Goal: Check status: Check status

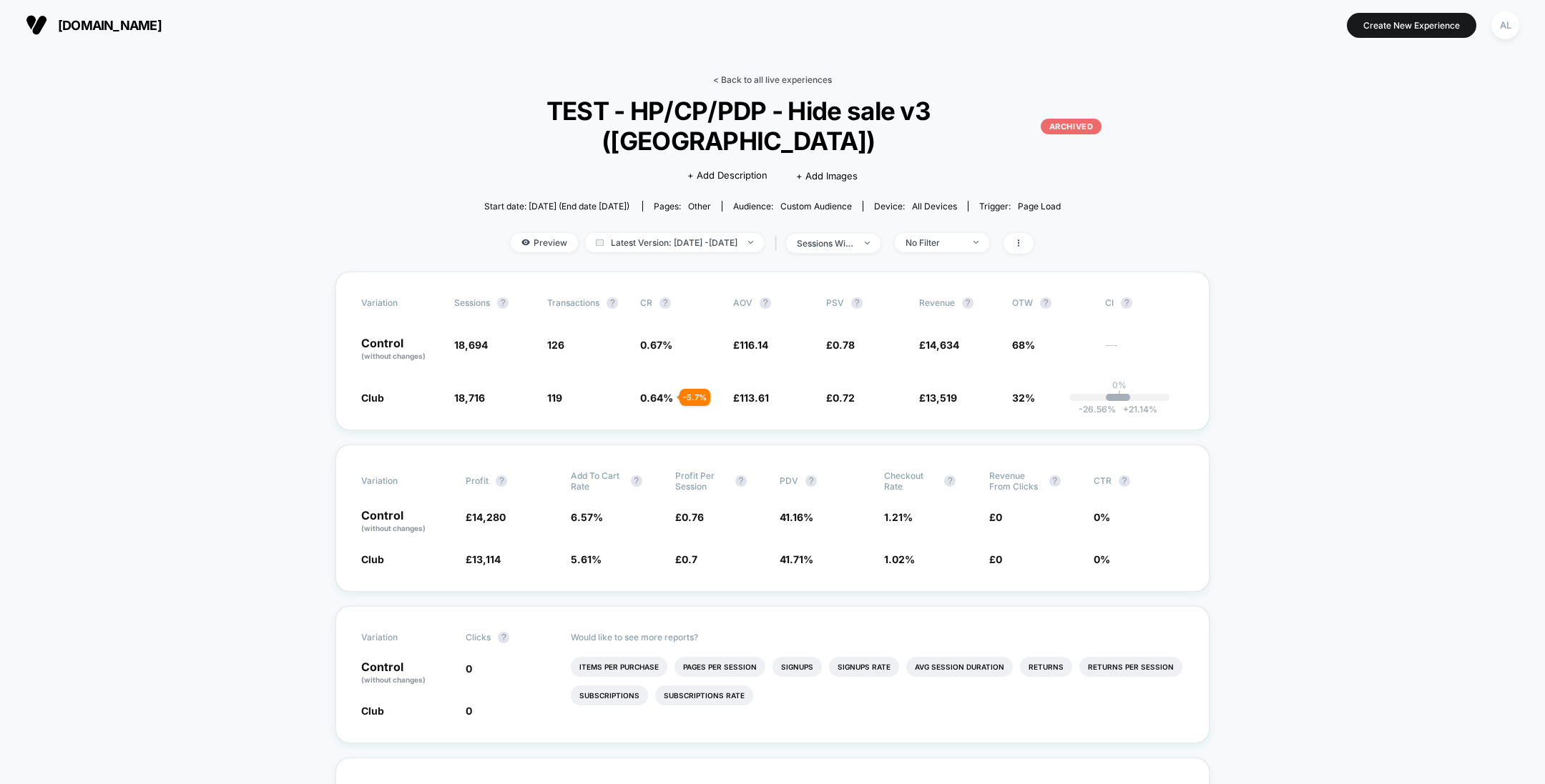
click at [786, 84] on link "< Back to all live experiences" at bounding box center [772, 80] width 119 height 11
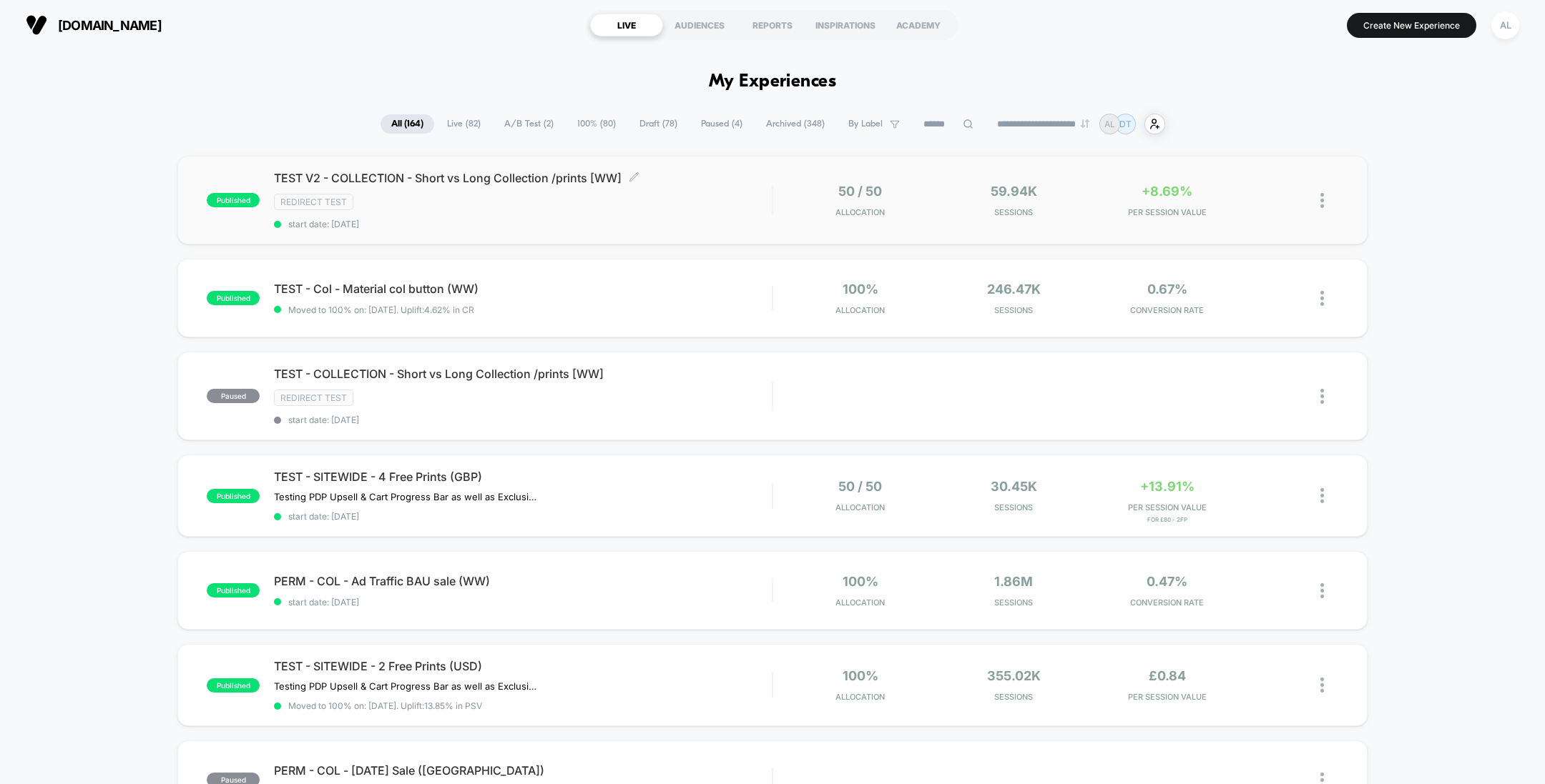
click at [689, 202] on div "Redirect Test" at bounding box center [522, 202] width 498 height 16
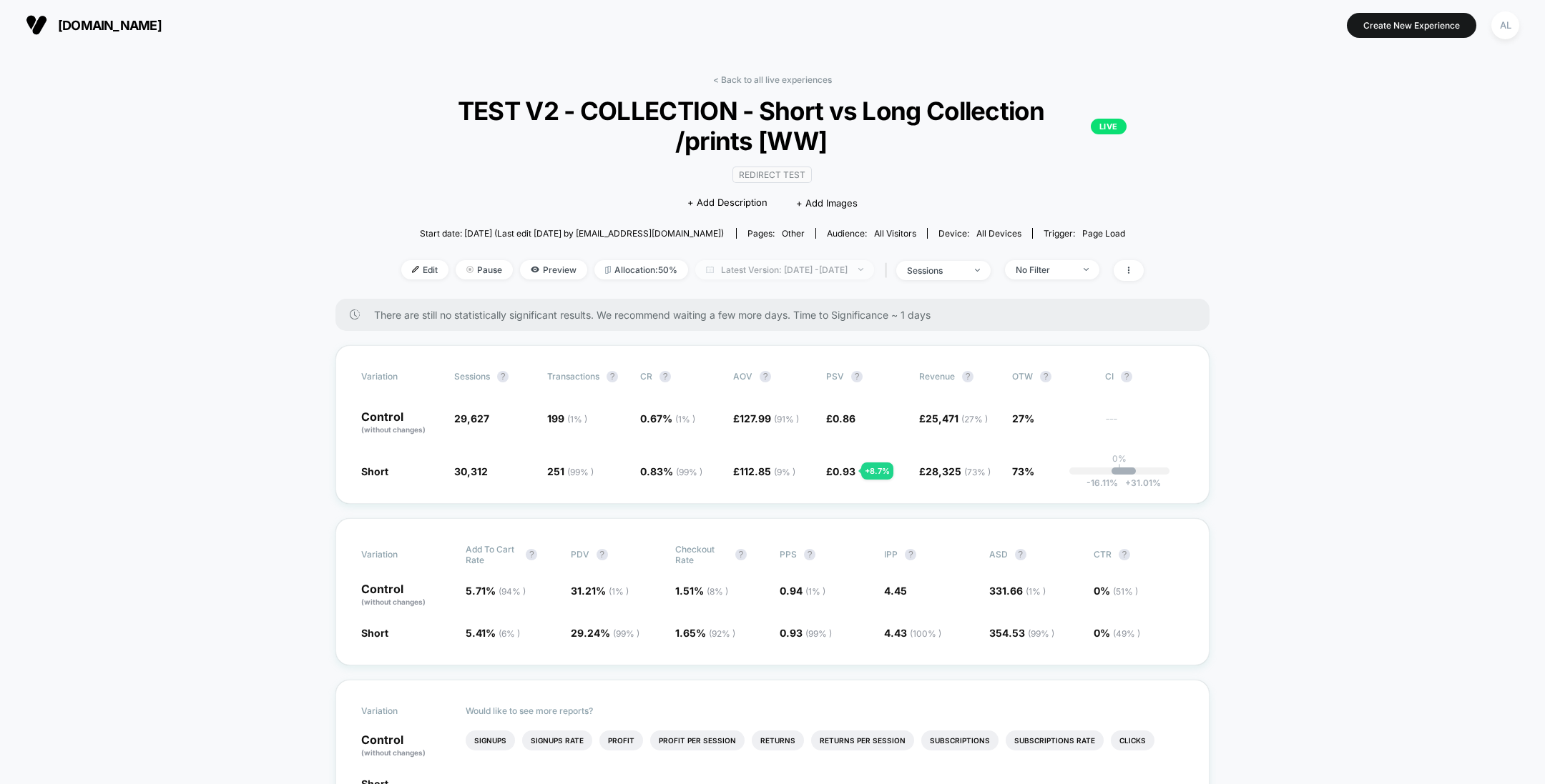
click at [736, 264] on span "Latest Version: [DATE] - [DATE]" at bounding box center [784, 270] width 179 height 19
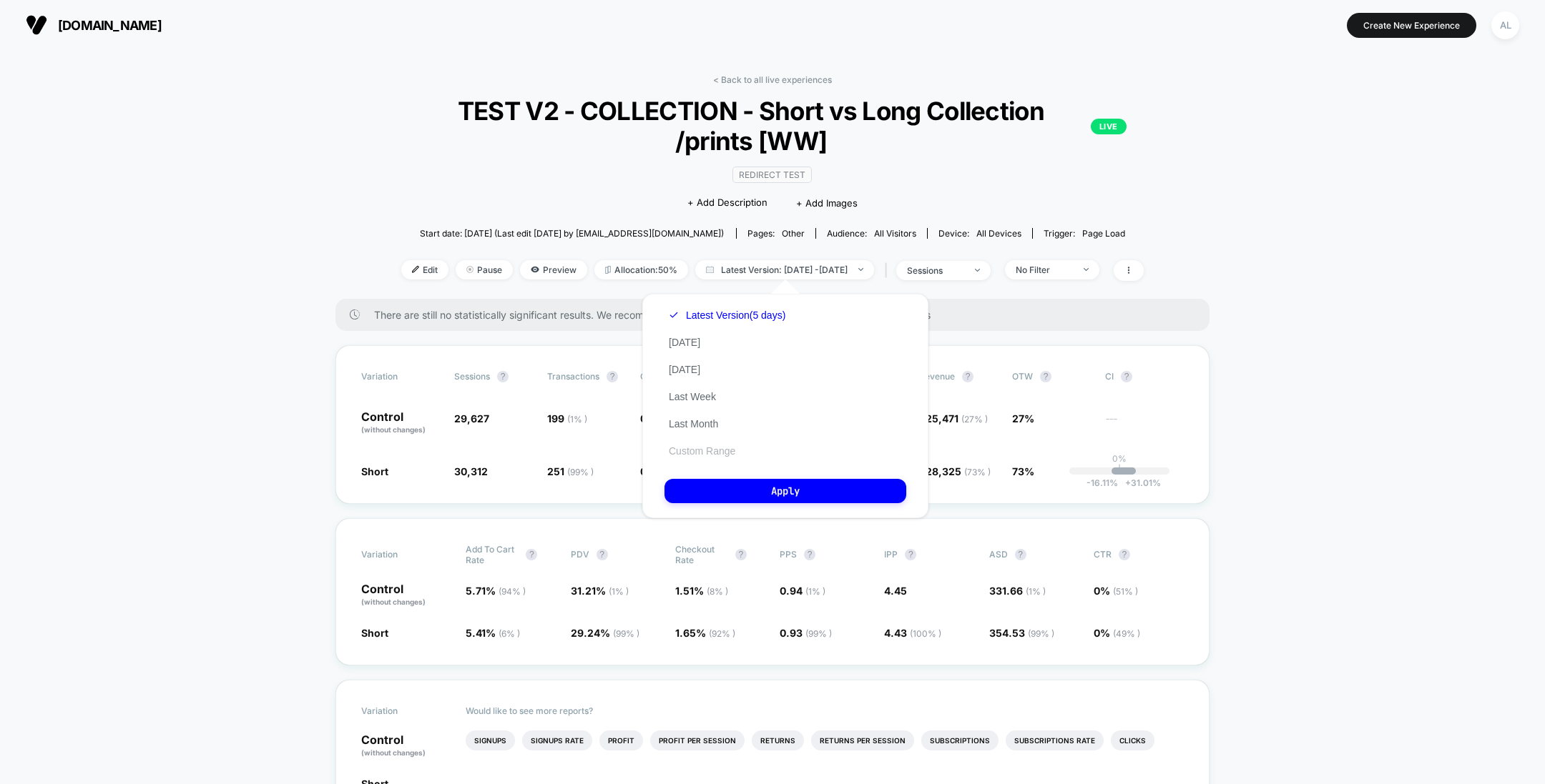
click at [706, 445] on button "Custom Range" at bounding box center [701, 451] width 76 height 13
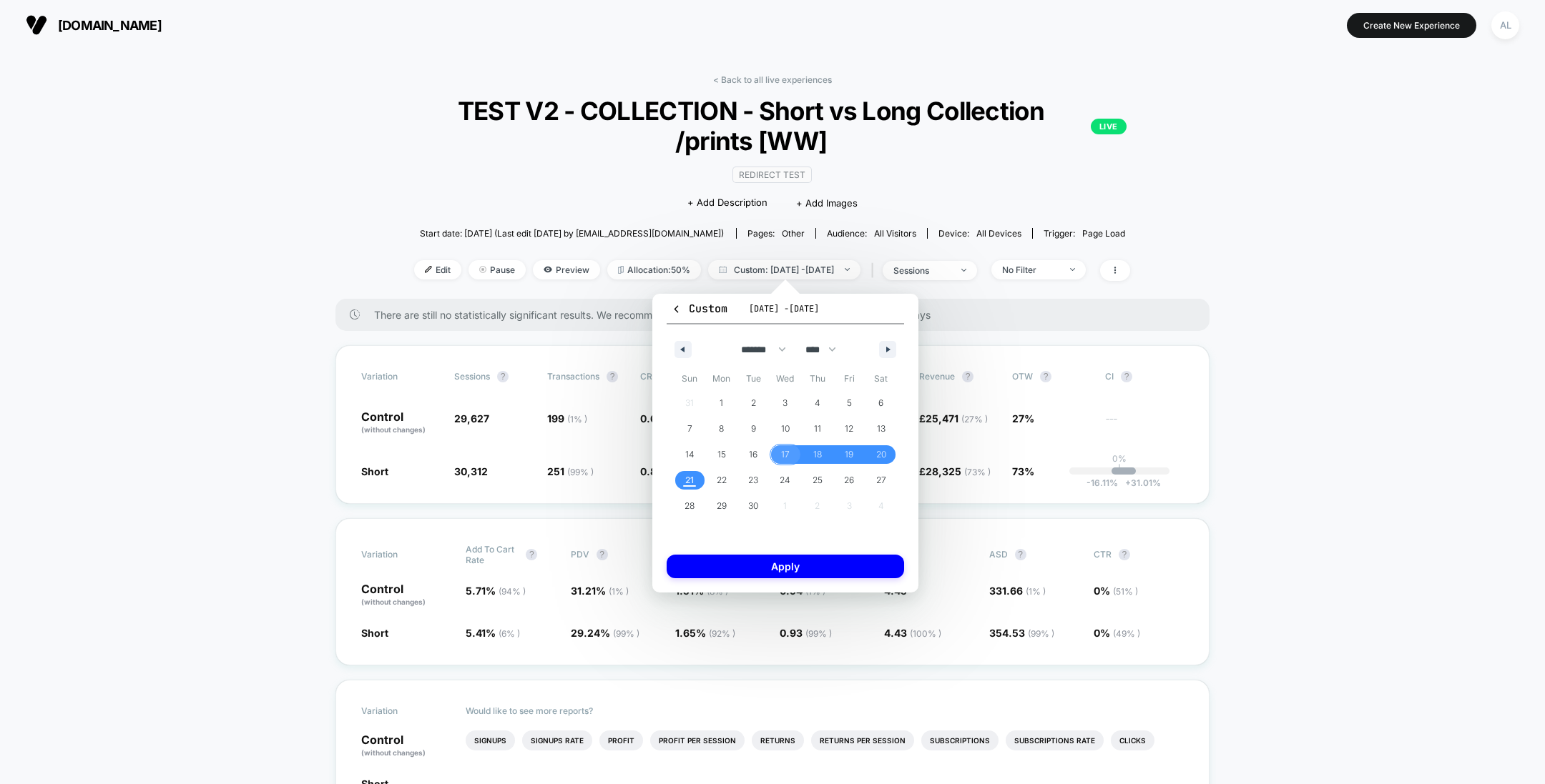
click at [784, 452] on span "17" at bounding box center [785, 454] width 9 height 26
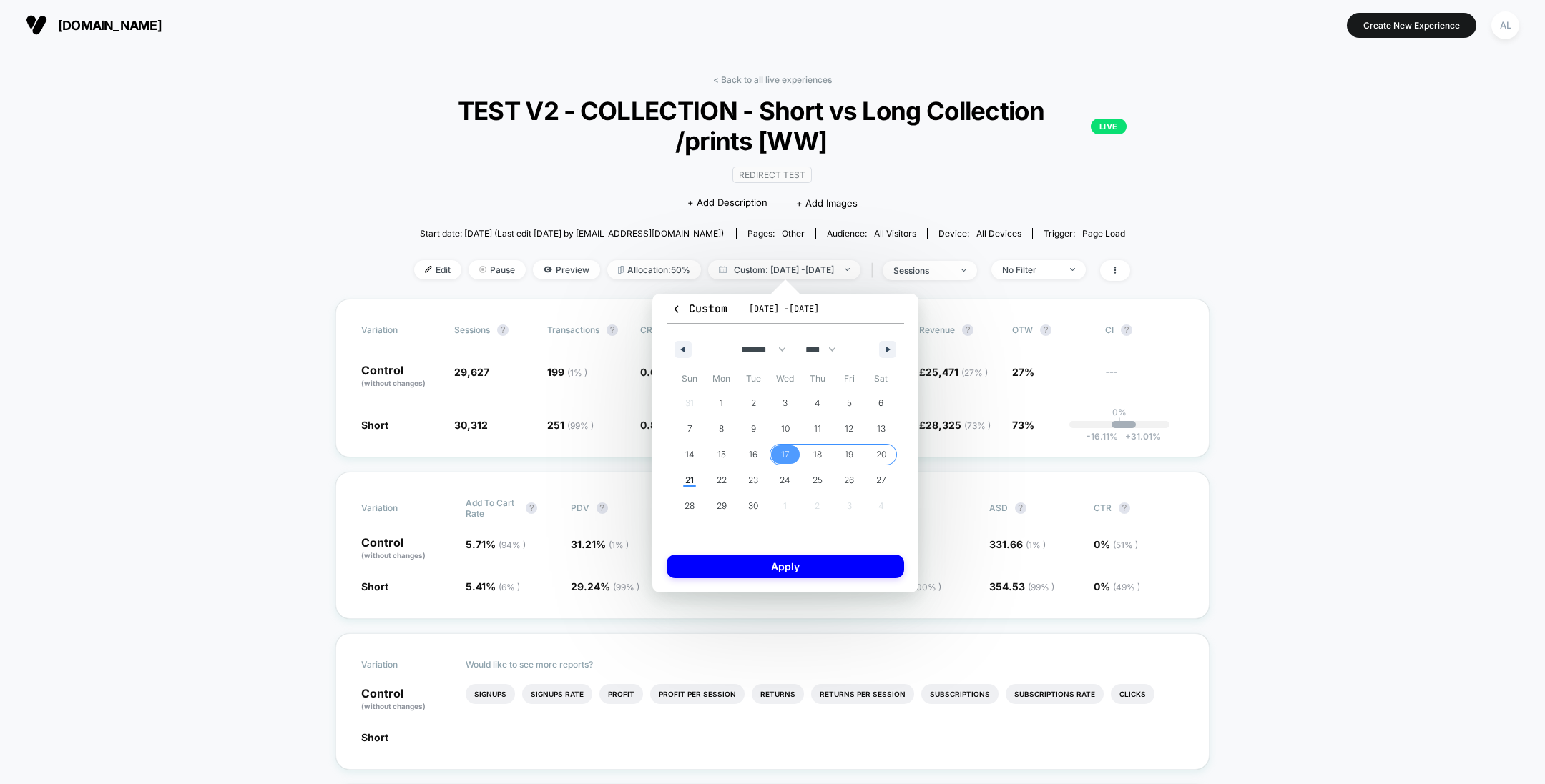
click at [880, 451] on span "20" at bounding box center [881, 454] width 10 height 26
click at [803, 563] on button "Apply" at bounding box center [785, 566] width 237 height 24
